Goal: Task Accomplishment & Management: Use online tool/utility

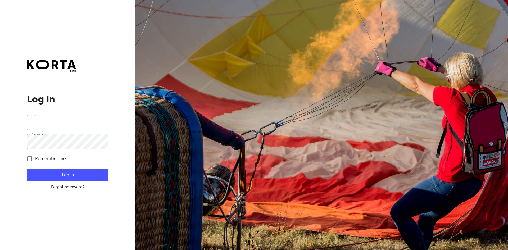
type input "[EMAIL_ADDRESS][DOMAIN_NAME]"
click at [70, 177] on span "Log In" at bounding box center [67, 174] width 64 height 7
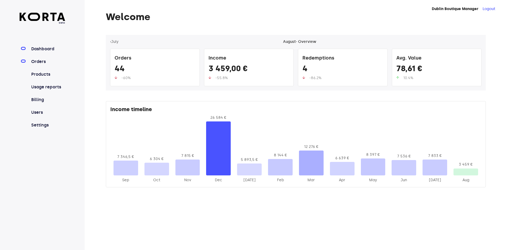
click at [43, 62] on link "Orders" at bounding box center [47, 61] width 35 height 6
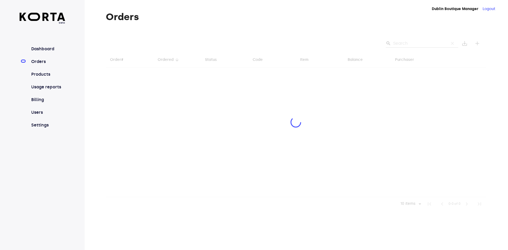
click at [43, 62] on link "Orders" at bounding box center [47, 61] width 35 height 6
click at [446, 39] on div at bounding box center [296, 123] width 380 height 176
click at [438, 43] on div at bounding box center [296, 123] width 380 height 176
click at [429, 42] on div at bounding box center [296, 123] width 380 height 176
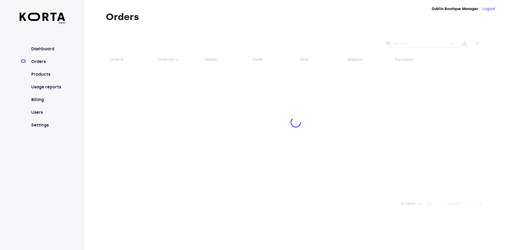
click at [429, 42] on div at bounding box center [296, 123] width 380 height 176
click at [427, 43] on div at bounding box center [296, 123] width 380 height 176
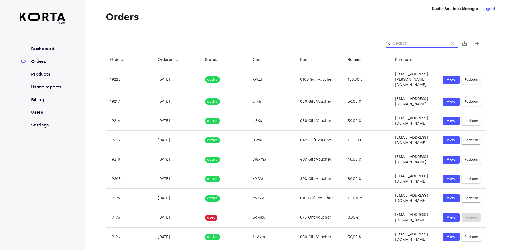
click at [404, 41] on input "Search" at bounding box center [418, 43] width 51 height 8
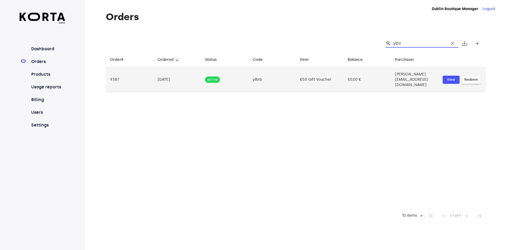
type input "ybir"
click at [476, 77] on span "Redeem" at bounding box center [471, 80] width 14 height 6
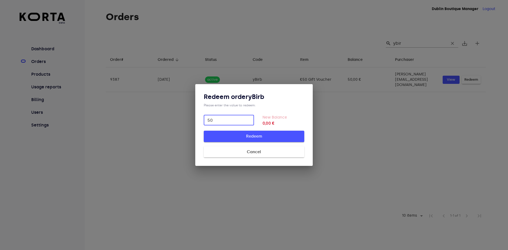
type input "50"
click at [261, 134] on span "Redeem" at bounding box center [254, 136] width 84 height 7
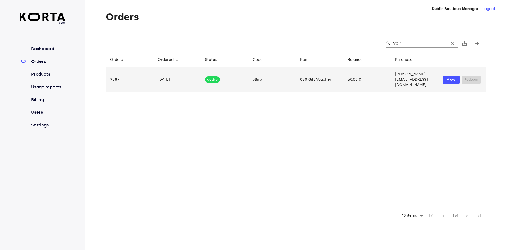
click at [306, 76] on td "€50 Gift Voucher" at bounding box center [320, 79] width 48 height 25
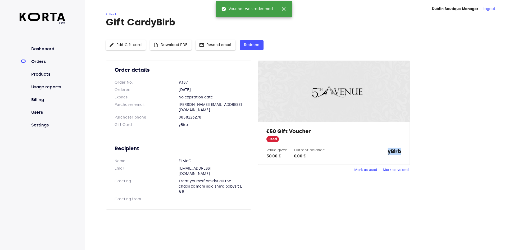
drag, startPoint x: 396, startPoint y: 153, endPoint x: 388, endPoint y: 153, distance: 8.2
click at [388, 153] on div "€50 Gift Voucher used Value given 50,00 € Current balance 0,00 € yBirb" at bounding box center [333, 143] width 151 height 42
copy strong "yBirb"
